Goal: Browse casually: Explore the website without a specific task or goal

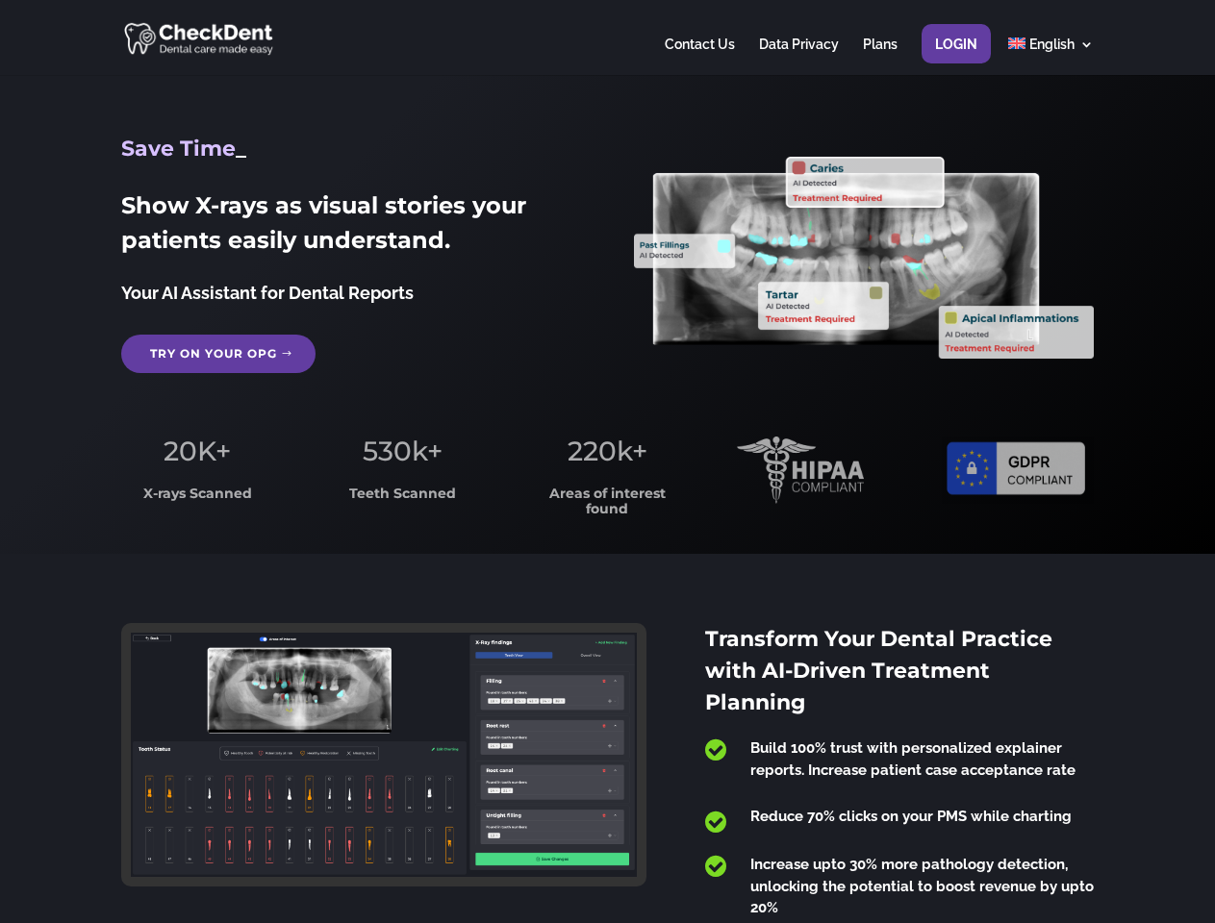
click at [607, 462] on span "220k+" at bounding box center [607, 451] width 80 height 33
click at [607, 38] on div at bounding box center [606, 37] width 971 height 75
click at [607, 462] on span "220k+" at bounding box center [607, 451] width 80 height 33
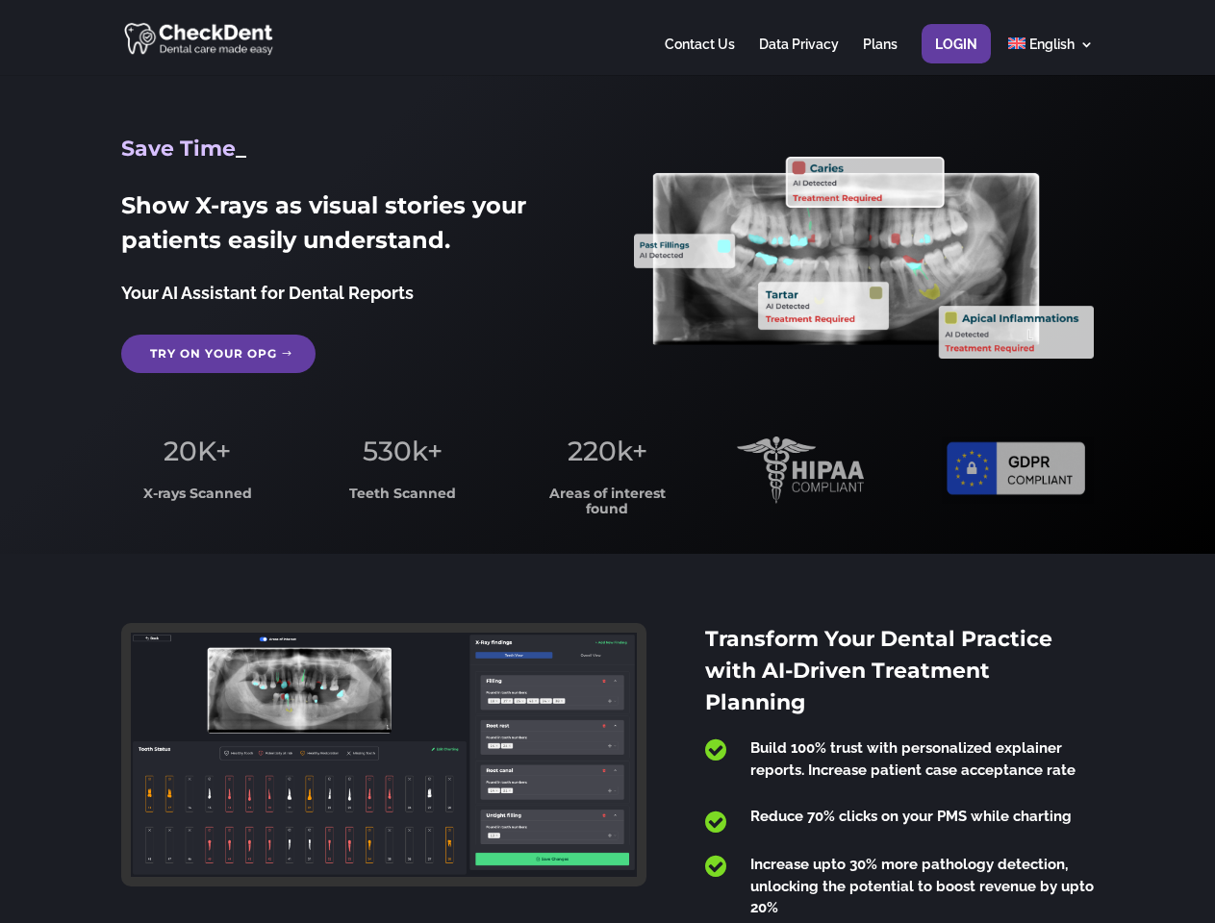
click at [607, 38] on div at bounding box center [606, 37] width 971 height 75
